Goal: Information Seeking & Learning: Learn about a topic

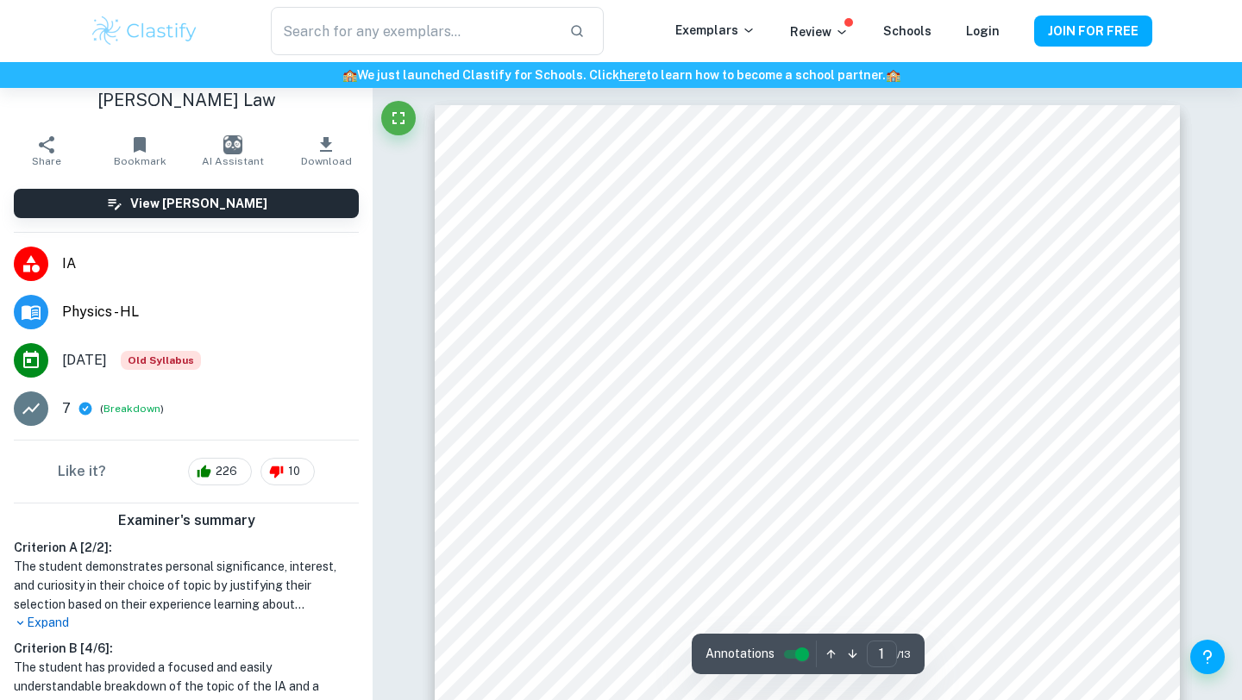
scroll to position [77, 0]
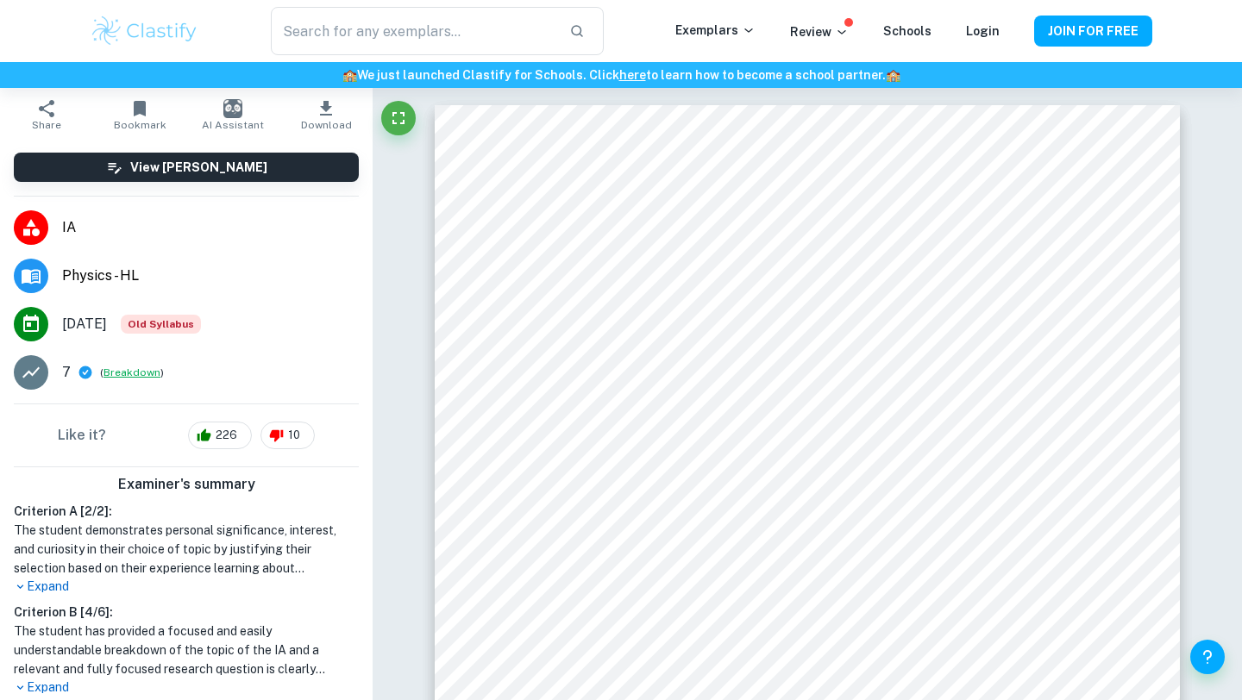
click at [128, 372] on button "Breakdown" at bounding box center [132, 373] width 57 height 16
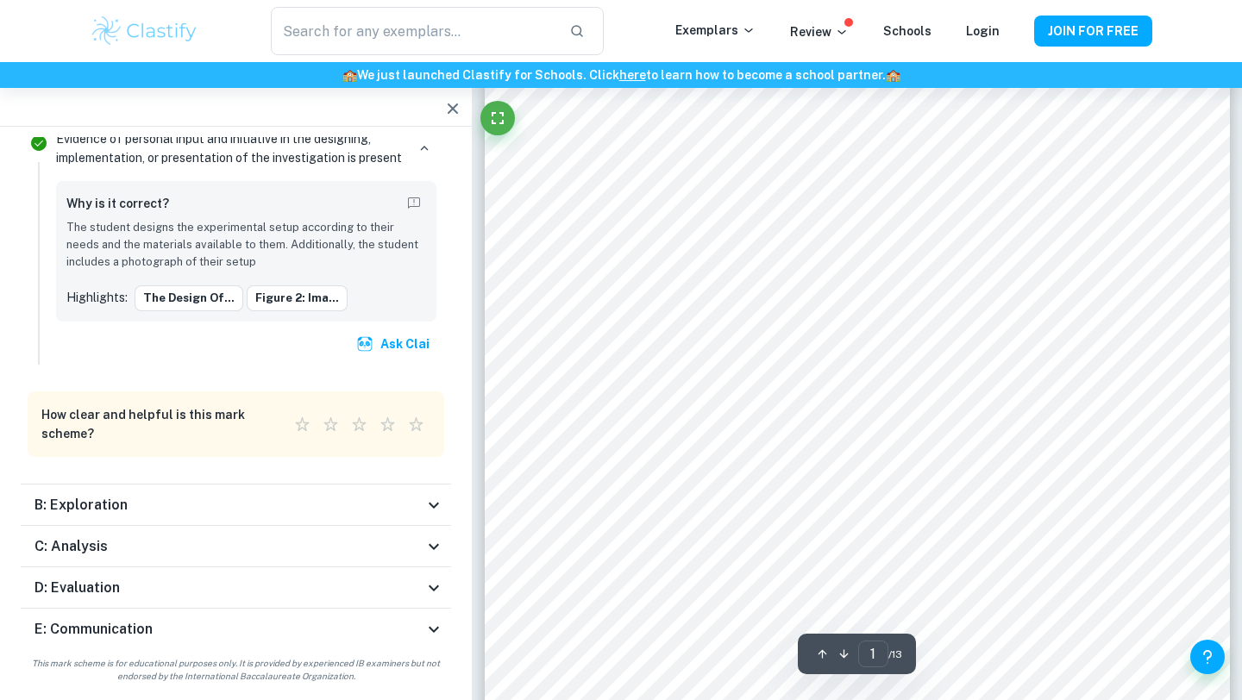
scroll to position [652, 0]
click at [430, 505] on icon at bounding box center [434, 506] width 10 height 6
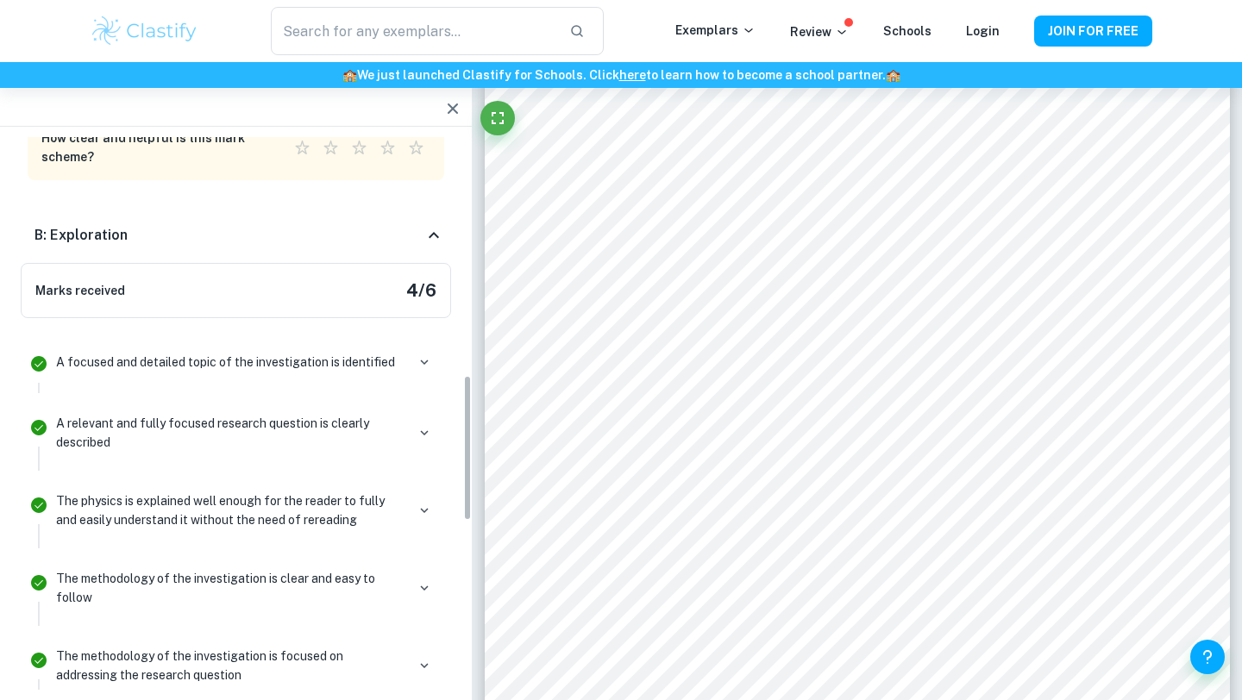
scroll to position [897, 0]
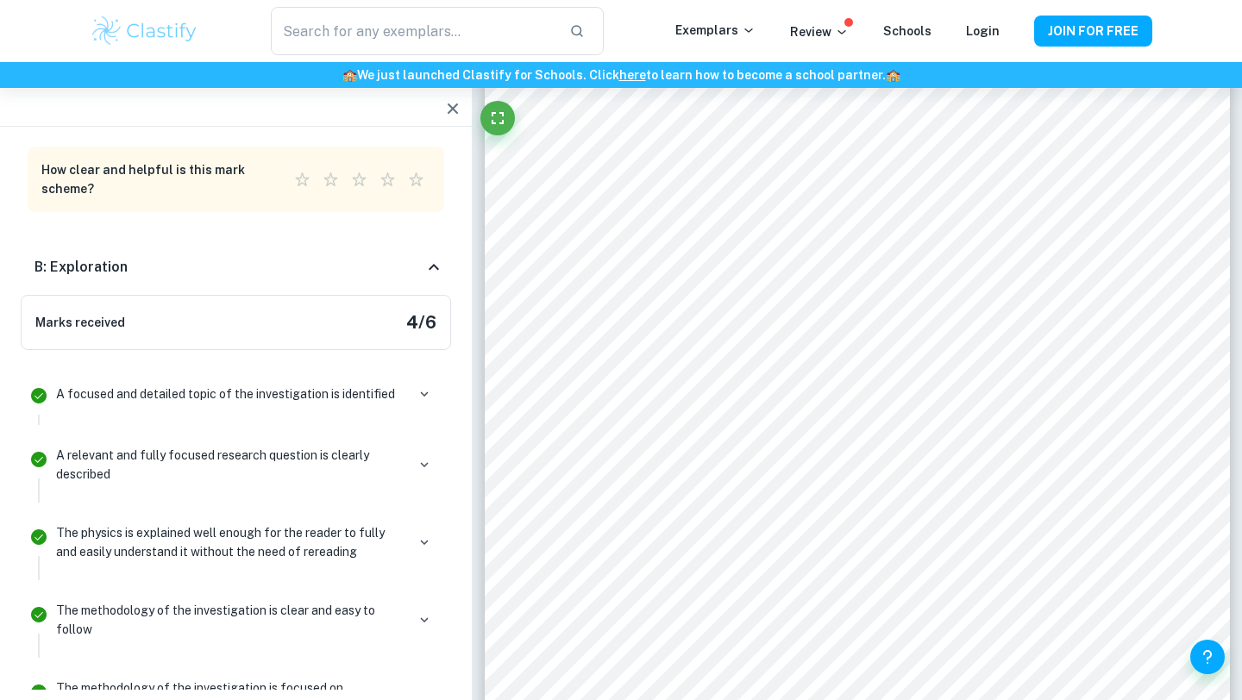
click at [434, 269] on icon at bounding box center [434, 267] width 21 height 21
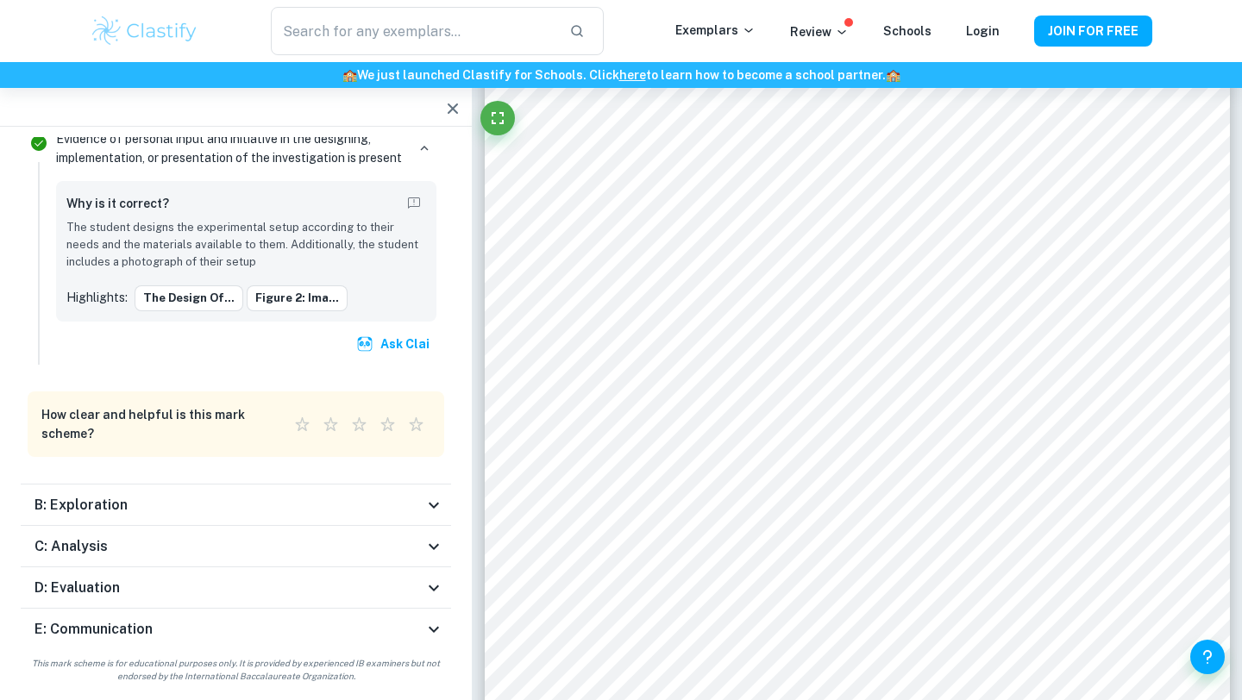
scroll to position [652, 0]
click at [433, 554] on icon at bounding box center [434, 547] width 21 height 21
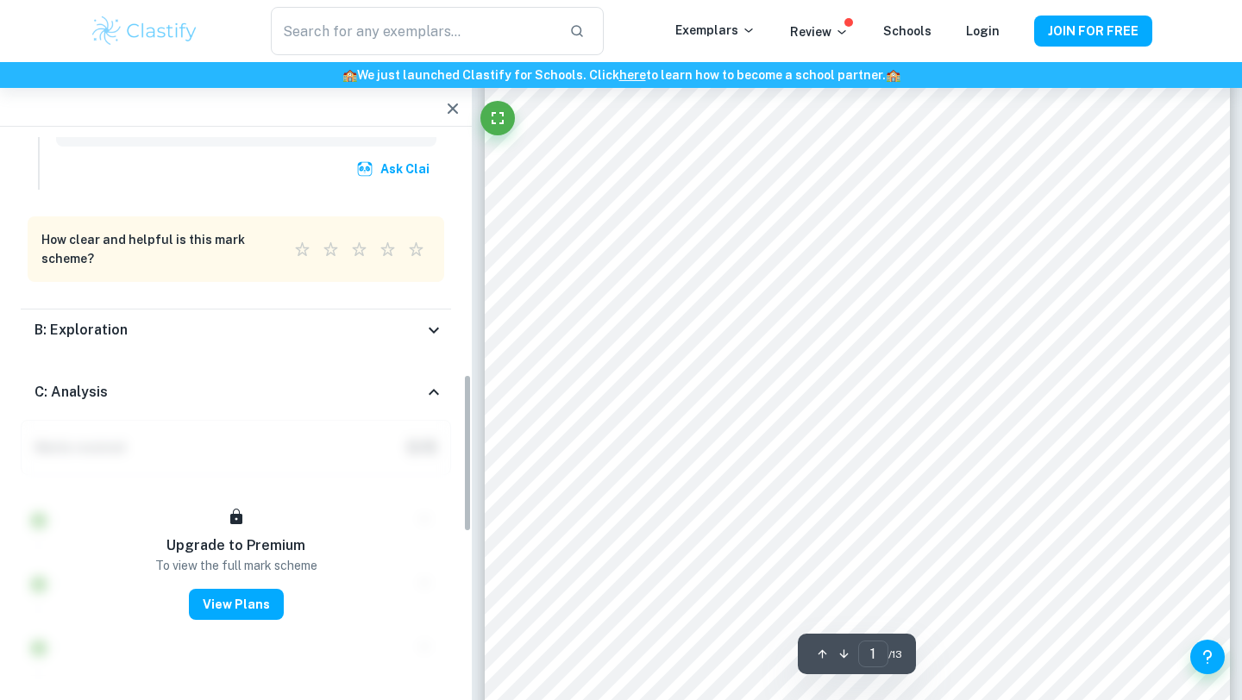
scroll to position [826, 0]
click at [441, 399] on icon at bounding box center [434, 394] width 21 height 21
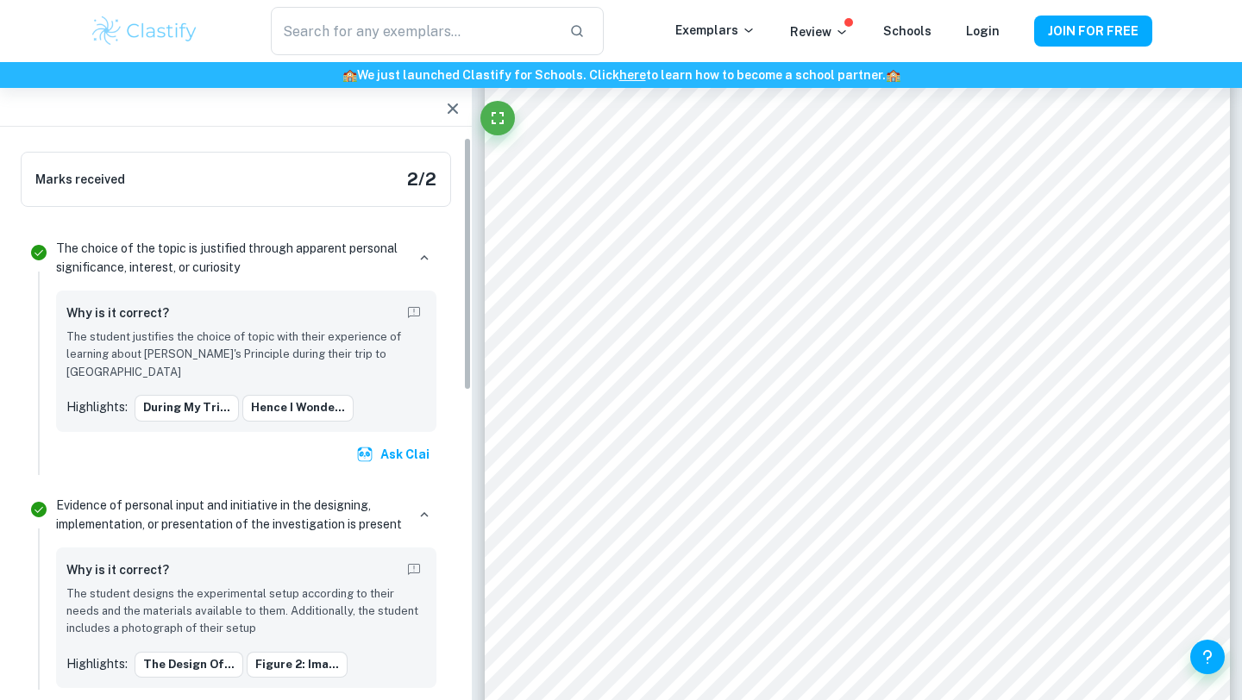
scroll to position [0, 0]
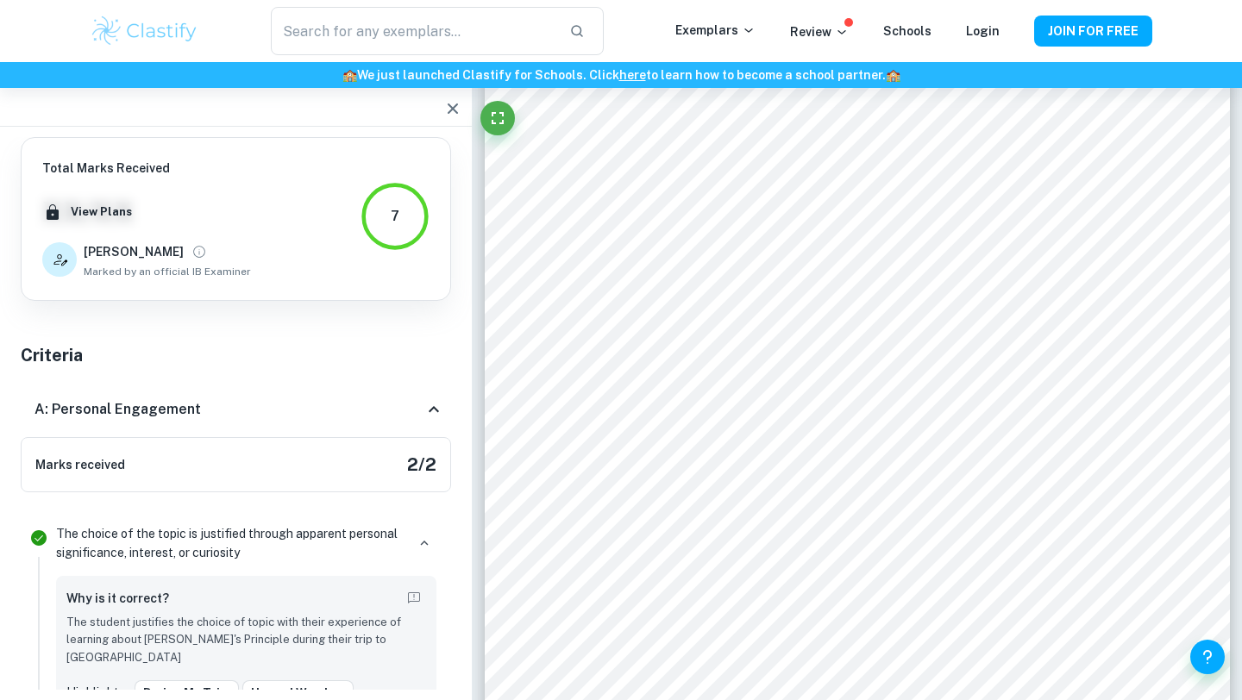
click at [437, 411] on icon at bounding box center [434, 409] width 10 height 6
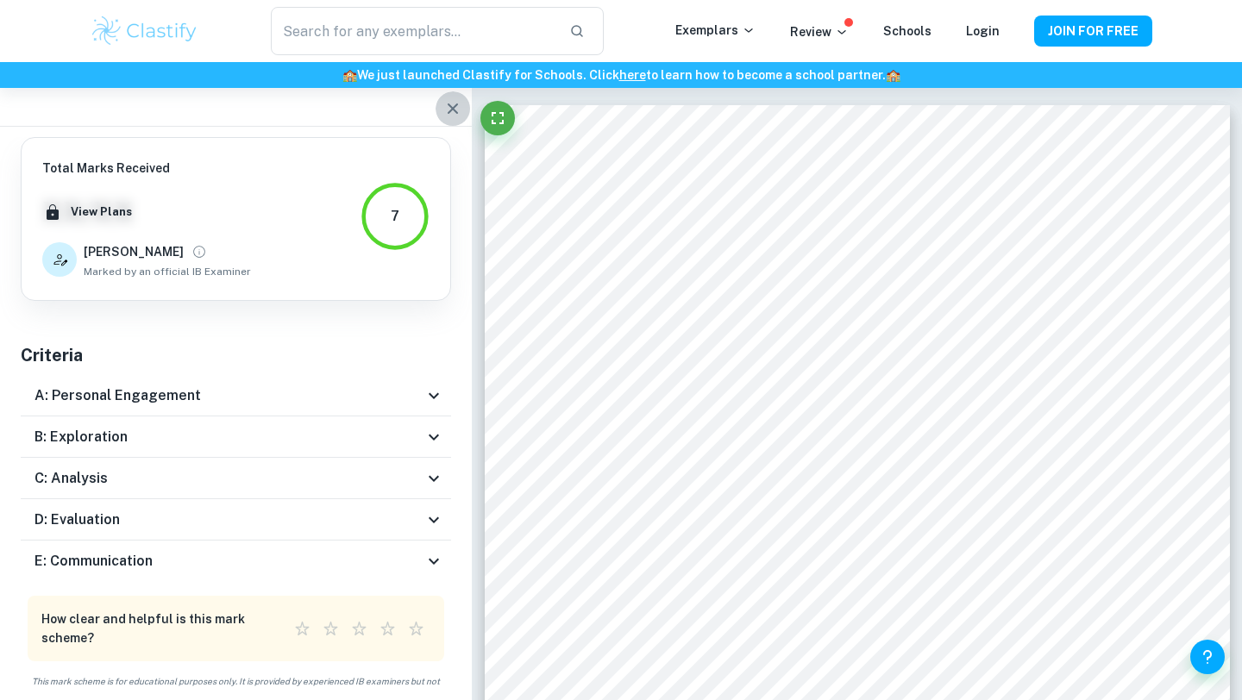
click at [453, 118] on icon "button" at bounding box center [453, 108] width 21 height 21
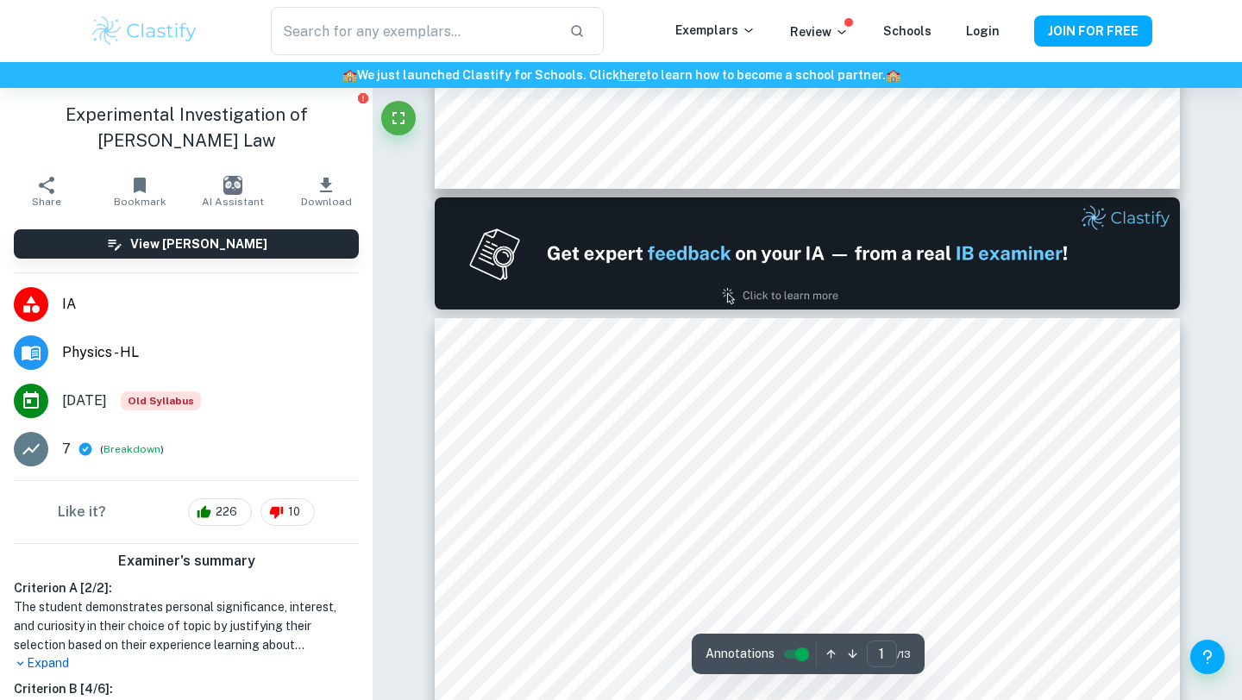
type input "2"
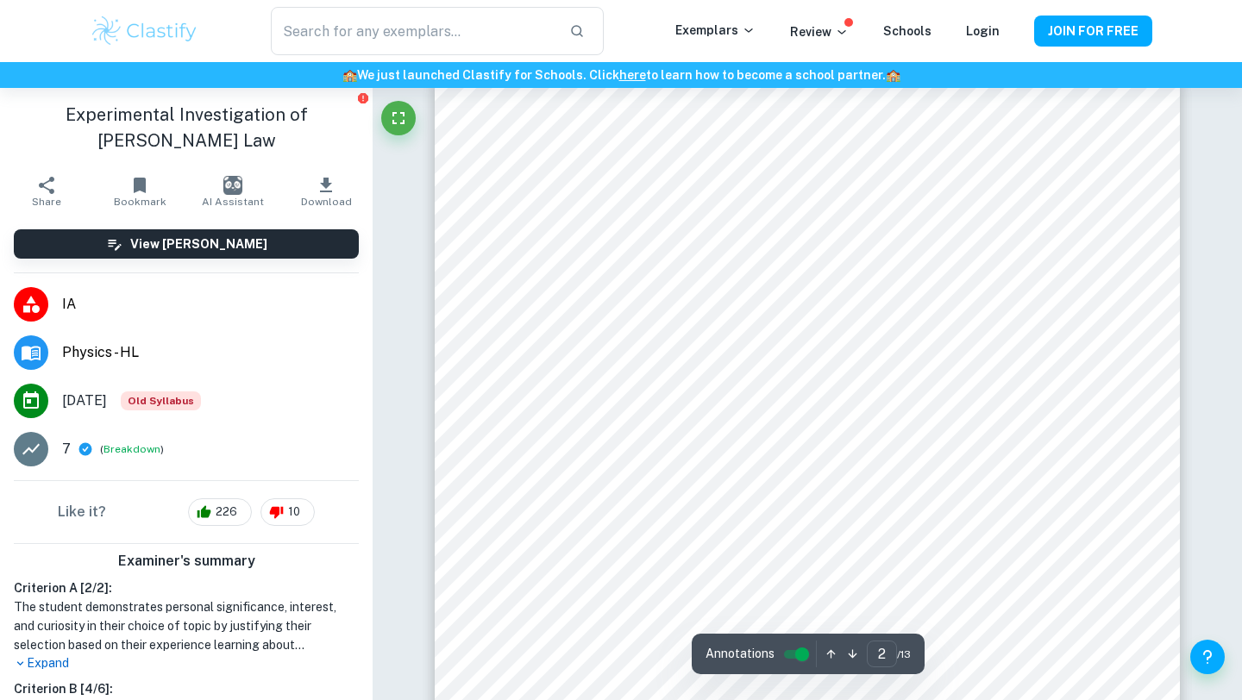
scroll to position [1257, 0]
